Goal: Task Accomplishment & Management: Complete application form

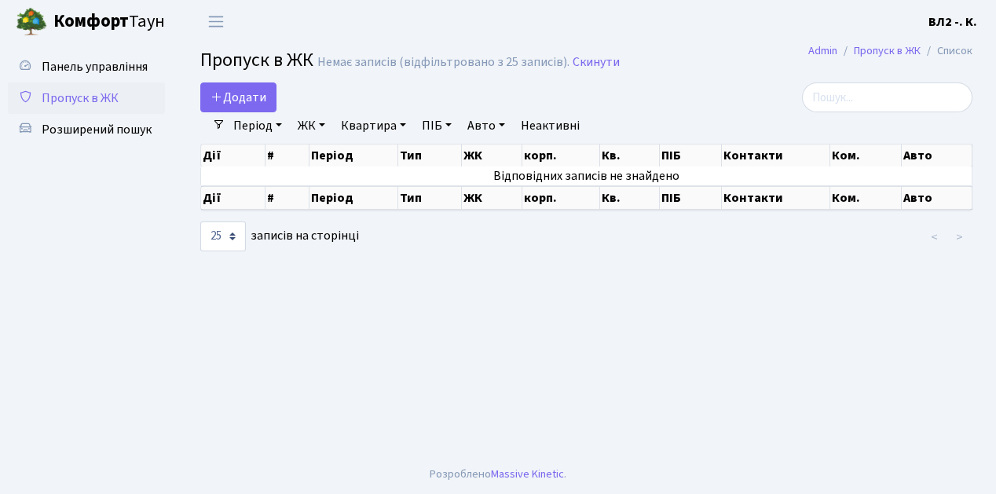
select select "25"
click at [92, 102] on span "Пропуск в ЖК" at bounding box center [80, 98] width 77 height 17
select select "25"
click at [236, 96] on span "Додати" at bounding box center [239, 97] width 56 height 17
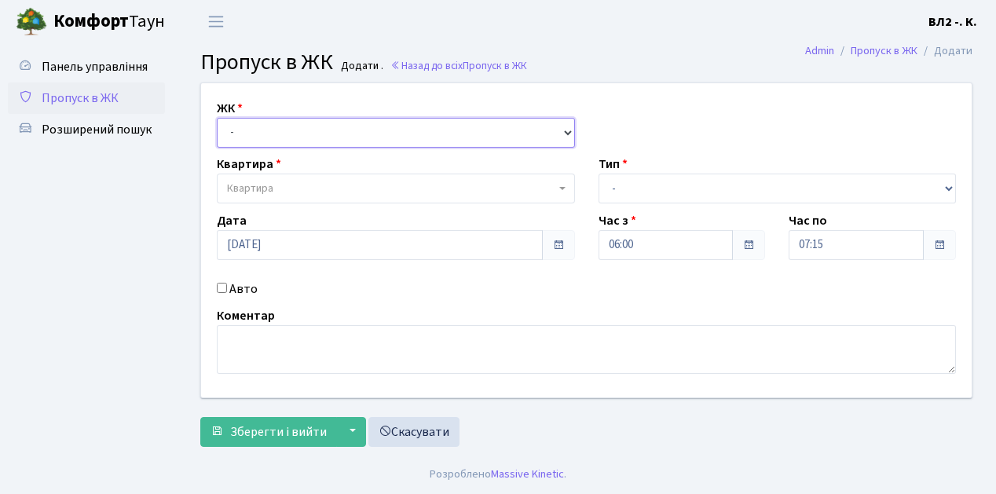
click at [242, 129] on select "- [STREET_ADDRESS][PERSON_NAME]" at bounding box center [396, 133] width 358 height 30
select select "317"
click at [217, 118] on select "- [STREET_ADDRESS][PERSON_NAME]" at bounding box center [396, 133] width 358 height 30
select select
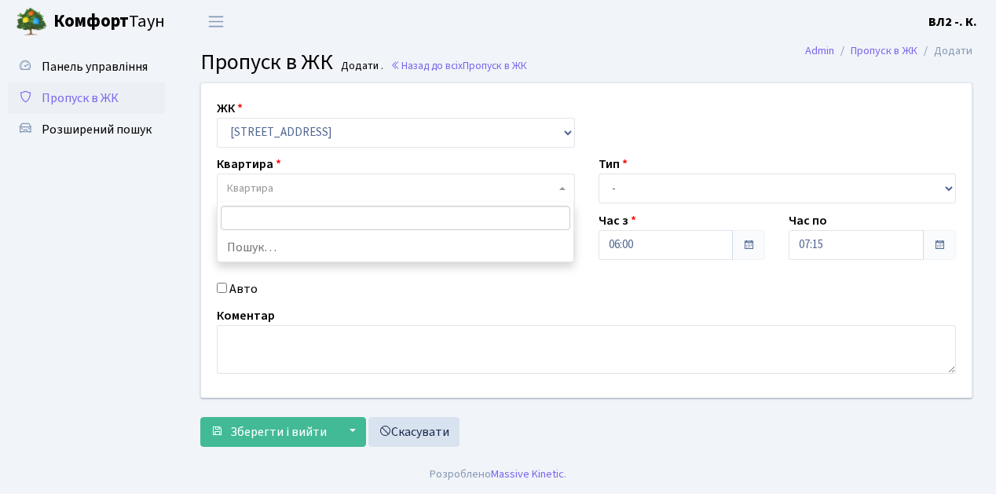
click at [302, 186] on span "Квартира" at bounding box center [391, 189] width 328 height 16
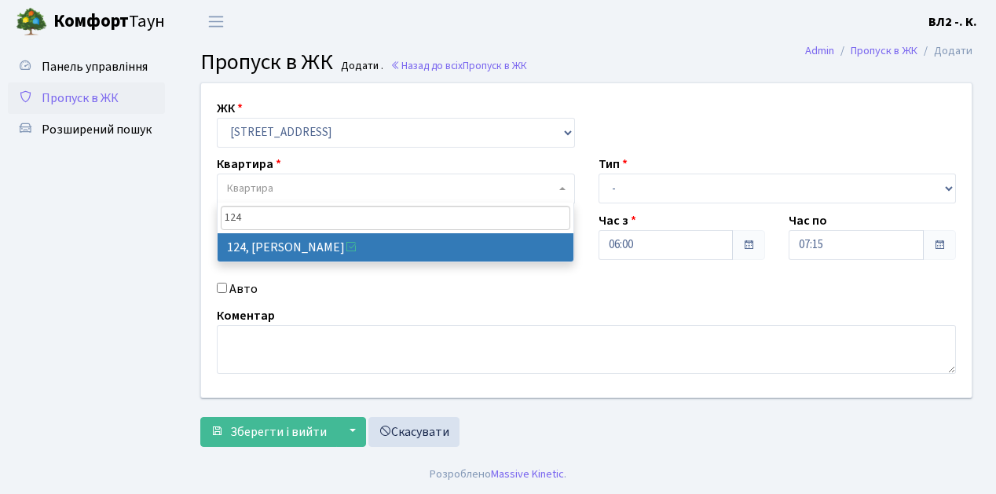
type input "124"
select select "38308"
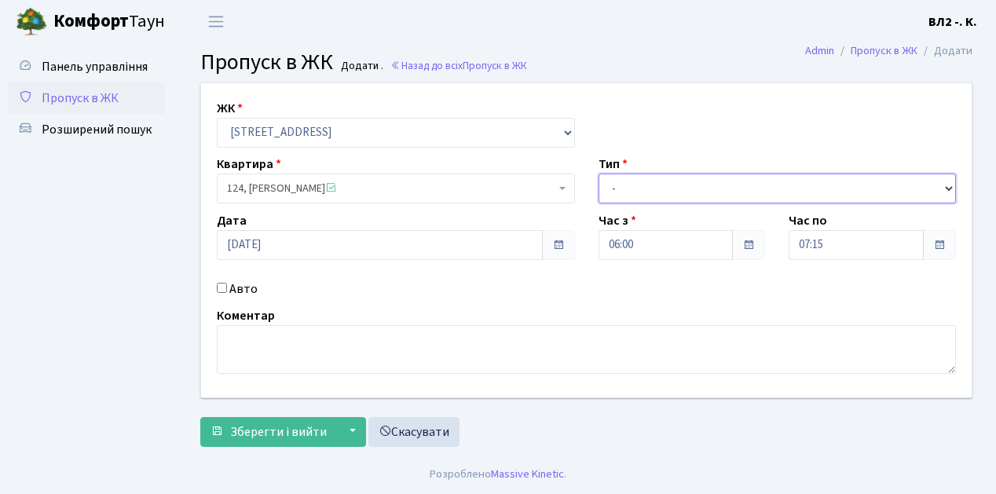
click at [656, 187] on select "- Доставка Таксі Гості Сервіс" at bounding box center [778, 189] width 358 height 30
select select "1"
click at [599, 174] on select "- Доставка Таксі Гості Сервіс" at bounding box center [778, 189] width 358 height 30
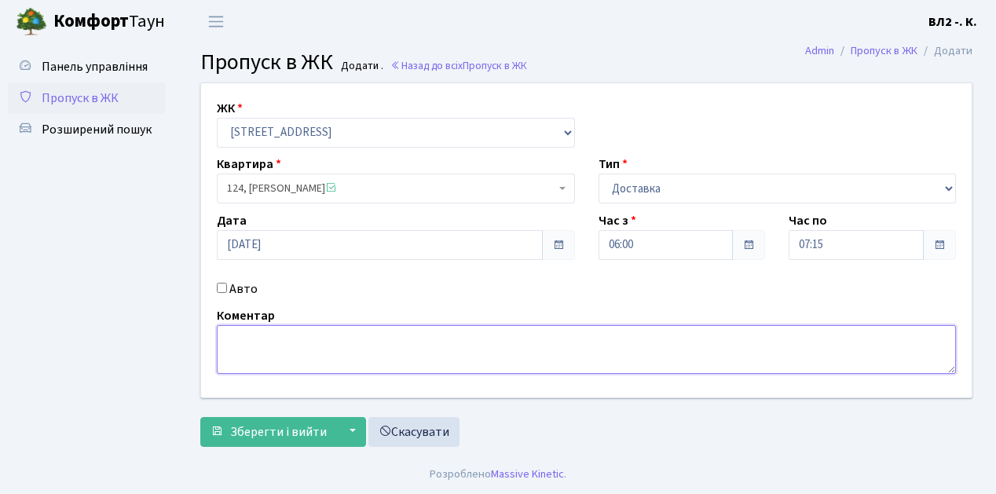
click at [244, 332] on textarea at bounding box center [586, 349] width 739 height 49
type textarea "Time Eat"
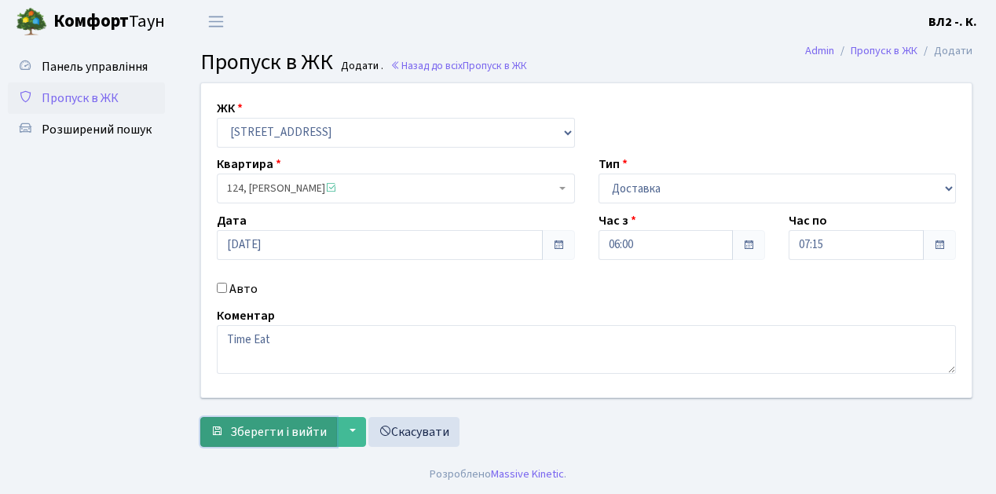
click at [300, 434] on span "Зберегти і вийти" at bounding box center [278, 431] width 97 height 17
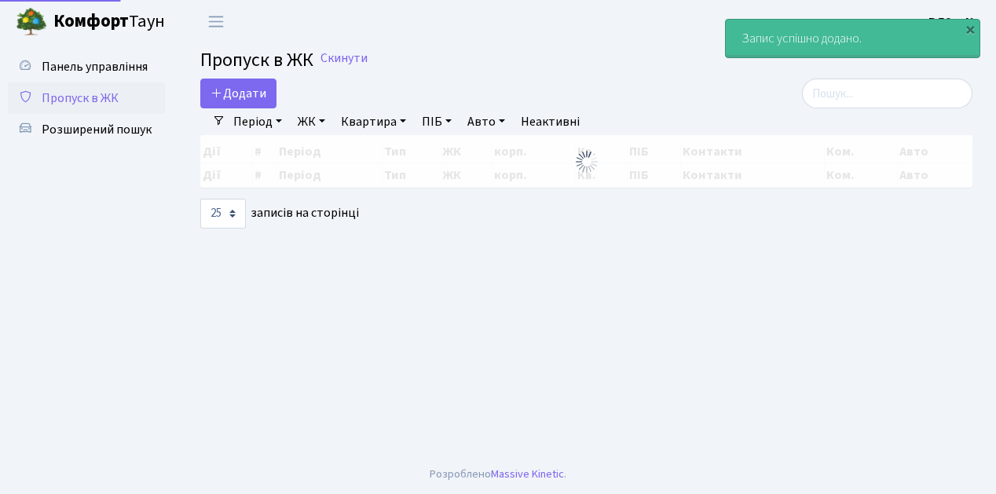
select select "25"
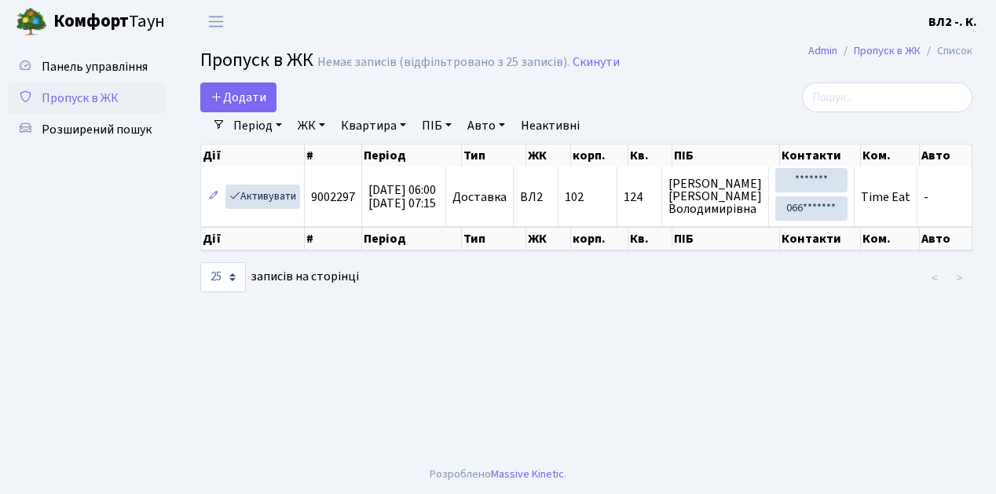
click at [105, 93] on span "Пропуск в ЖК" at bounding box center [80, 98] width 77 height 17
select select "25"
